Goal: Information Seeking & Learning: Learn about a topic

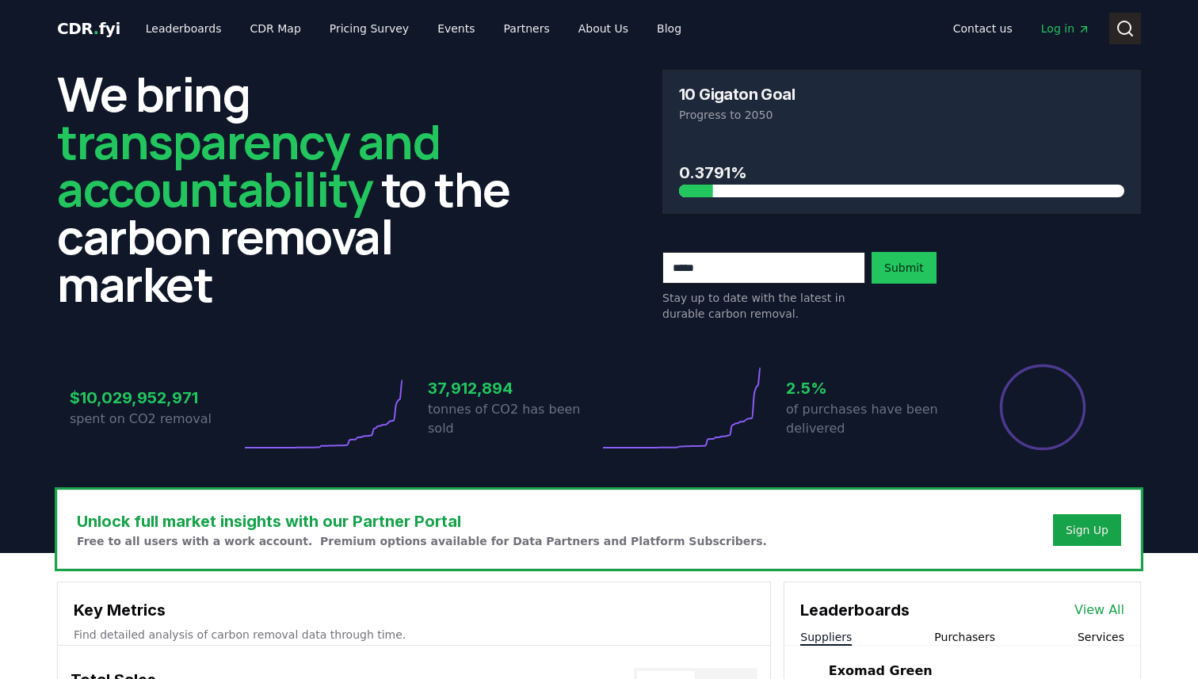
drag, startPoint x: 1114, startPoint y: 50, endPoint x: 1121, endPoint y: 32, distance: 19.3
click at [1114, 50] on div "CDR . fyi Leaderboards CDR Map Pricing Survey Events Partners About Us Blog Con…" at bounding box center [598, 28] width 1083 height 57
click at [1121, 29] on icon at bounding box center [1124, 28] width 19 height 19
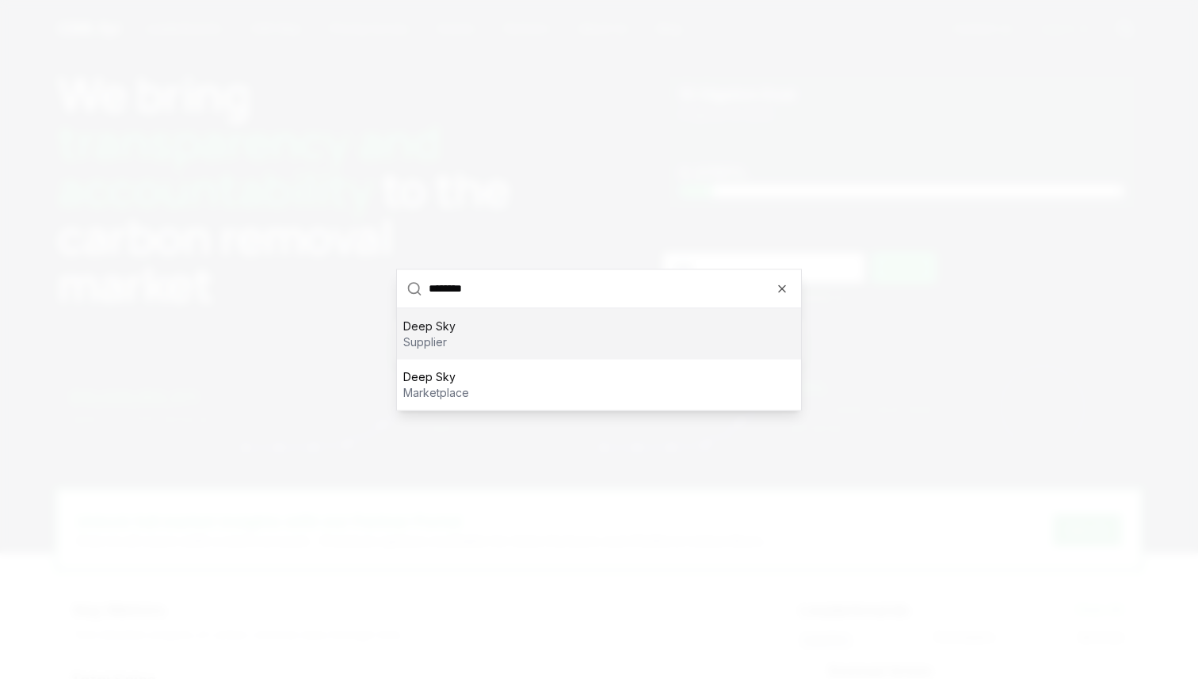
type input "********"
click at [404, 337] on p "supplier" at bounding box center [429, 341] width 52 height 16
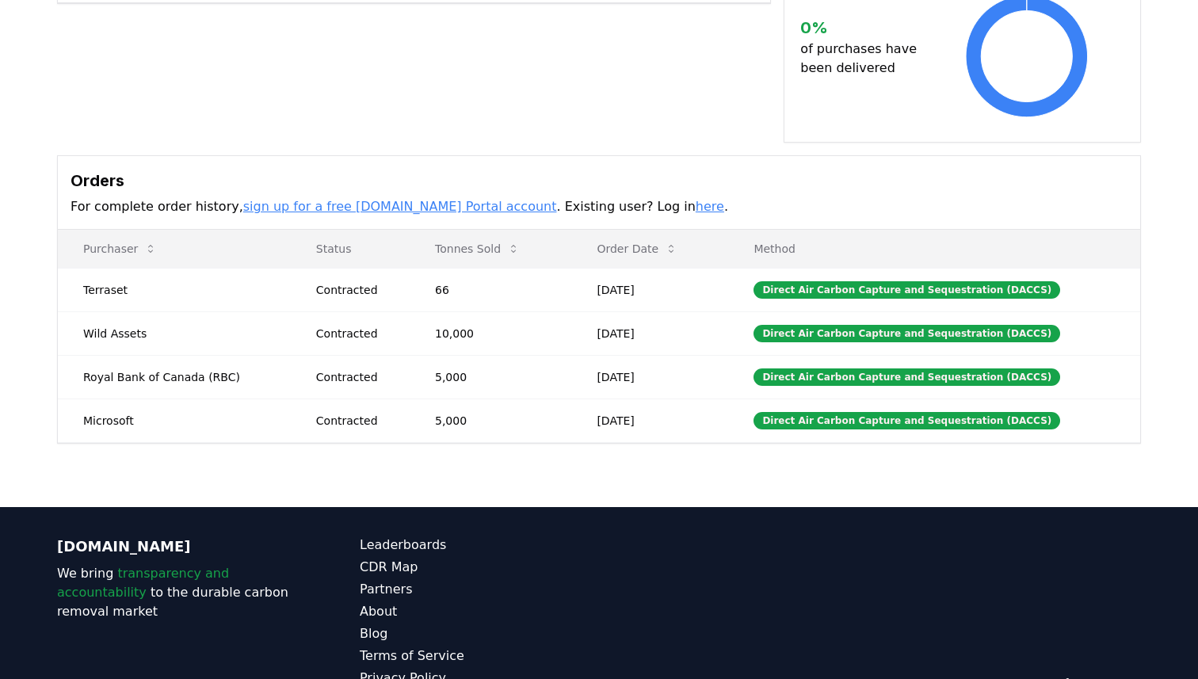
scroll to position [478, 0]
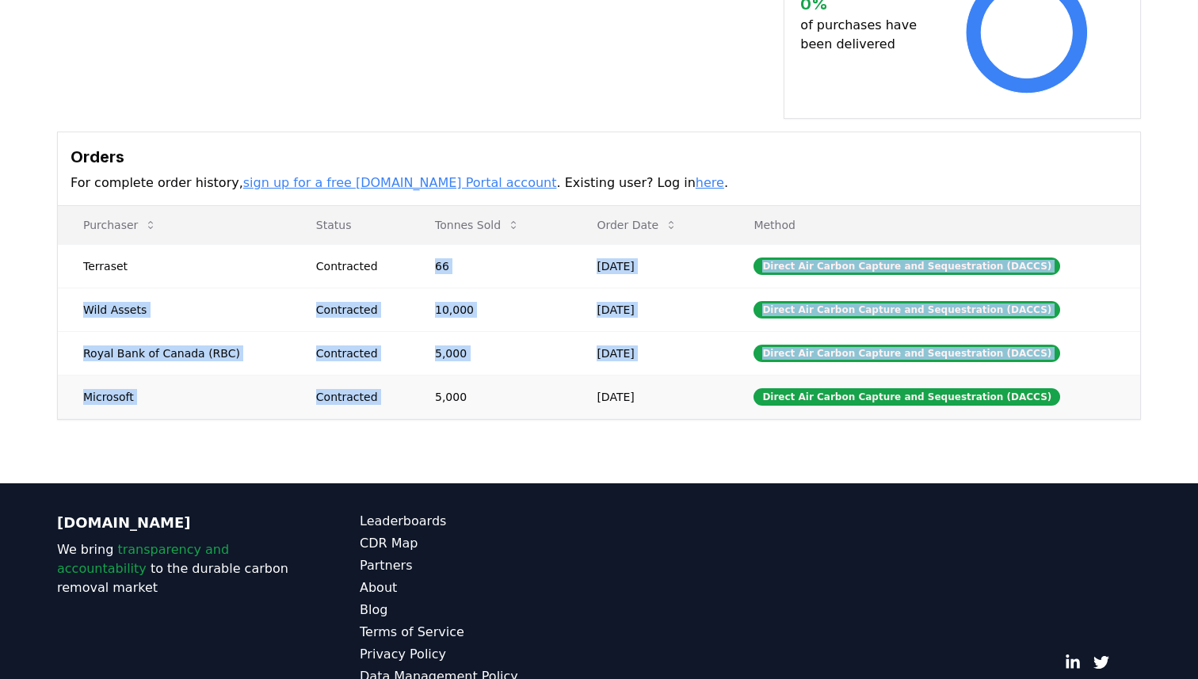
drag, startPoint x: 440, startPoint y: 246, endPoint x: 476, endPoint y: 358, distance: 118.0
click at [476, 358] on tbody "Terraset Contracted 66 [DATE] Direct Air Carbon Capture and Sequestration (DACC…" at bounding box center [599, 331] width 1082 height 174
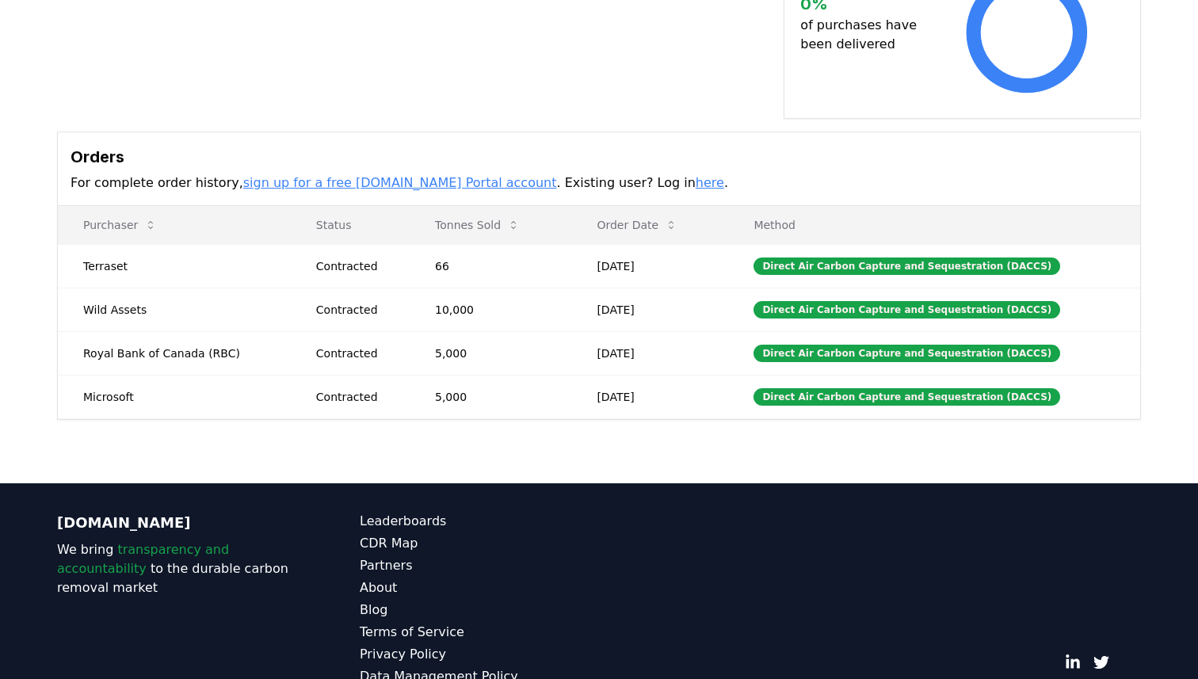
click at [459, 420] on div "Supplier Metrics Total Sales Tonnes Sold Tonnes Delivered [DATE] [DATE] [DATE] …" at bounding box center [599, 62] width 1198 height 841
